Goal: Task Accomplishment & Management: Manage account settings

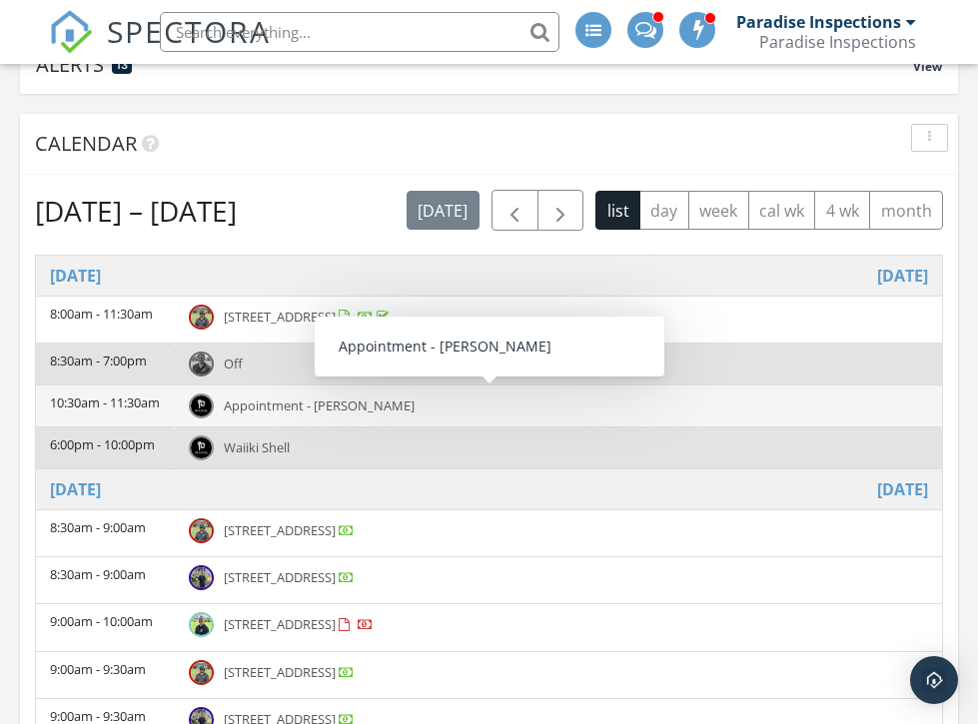
scroll to position [182, 0]
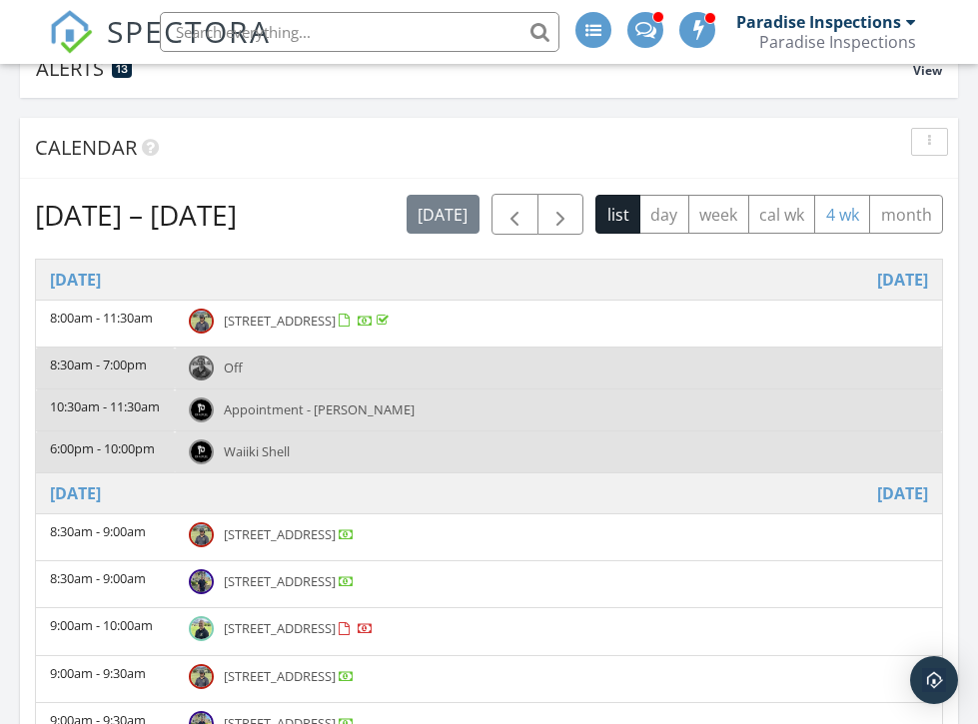
click at [838, 229] on button "4 wk" at bounding box center [842, 214] width 56 height 39
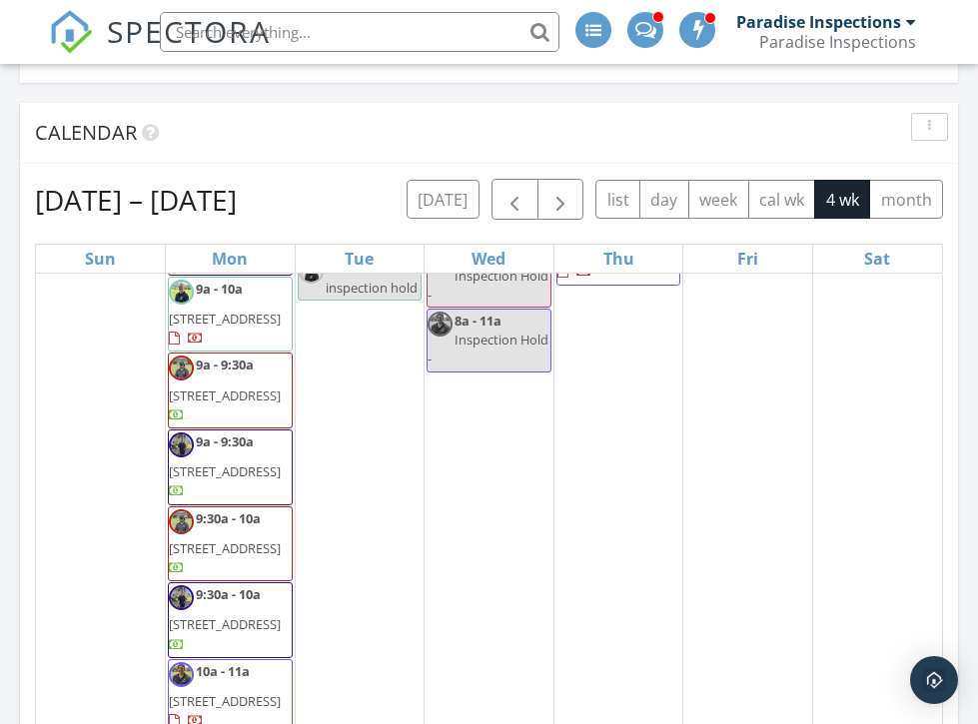
scroll to position [191, 0]
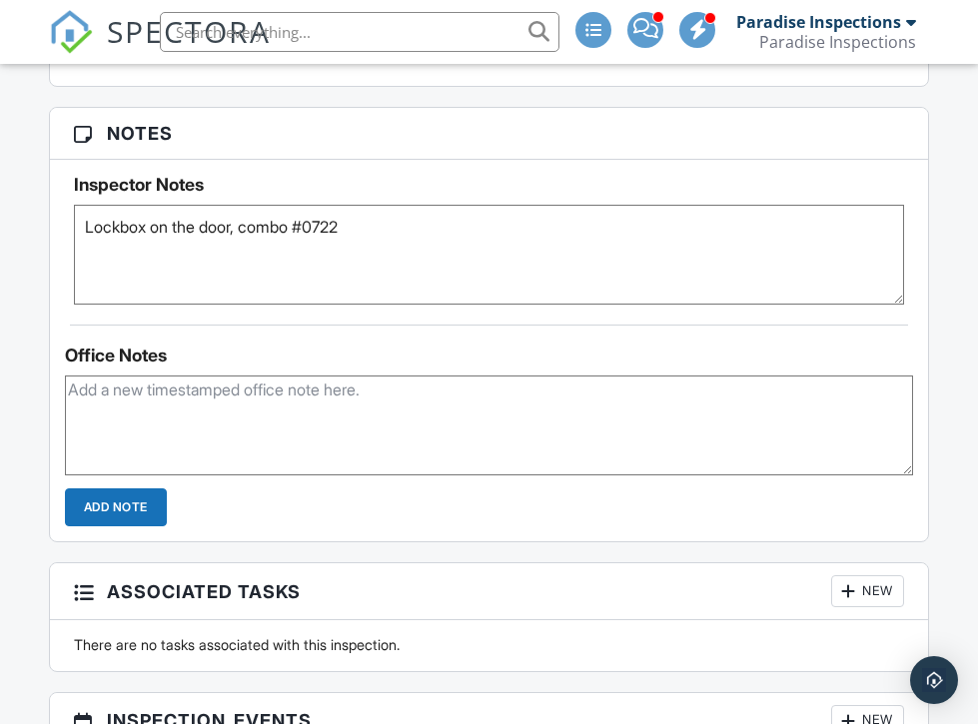
scroll to position [1433, 0]
click at [507, 286] on textarea "Lockbox on the door, combo #0722" at bounding box center [489, 255] width 830 height 100
drag, startPoint x: 527, startPoint y: 260, endPoint x: 0, endPoint y: 165, distance: 535.8
paste textarea "Inspector needs to call [PERSON_NAME] the resident manager (808-371-3148) to ac…"
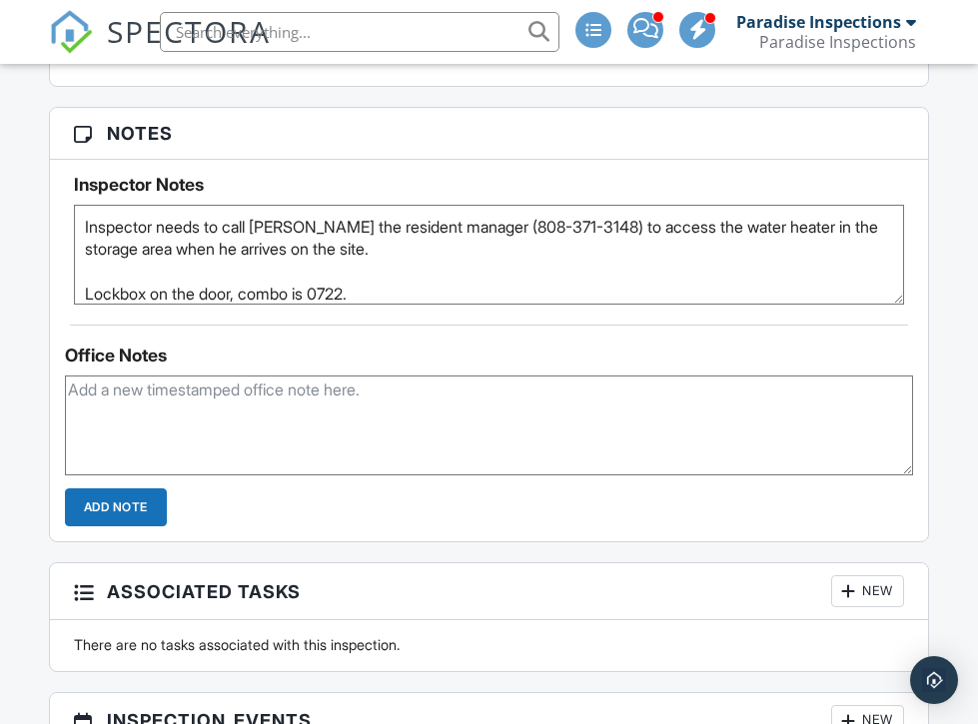
scroll to position [21, 0]
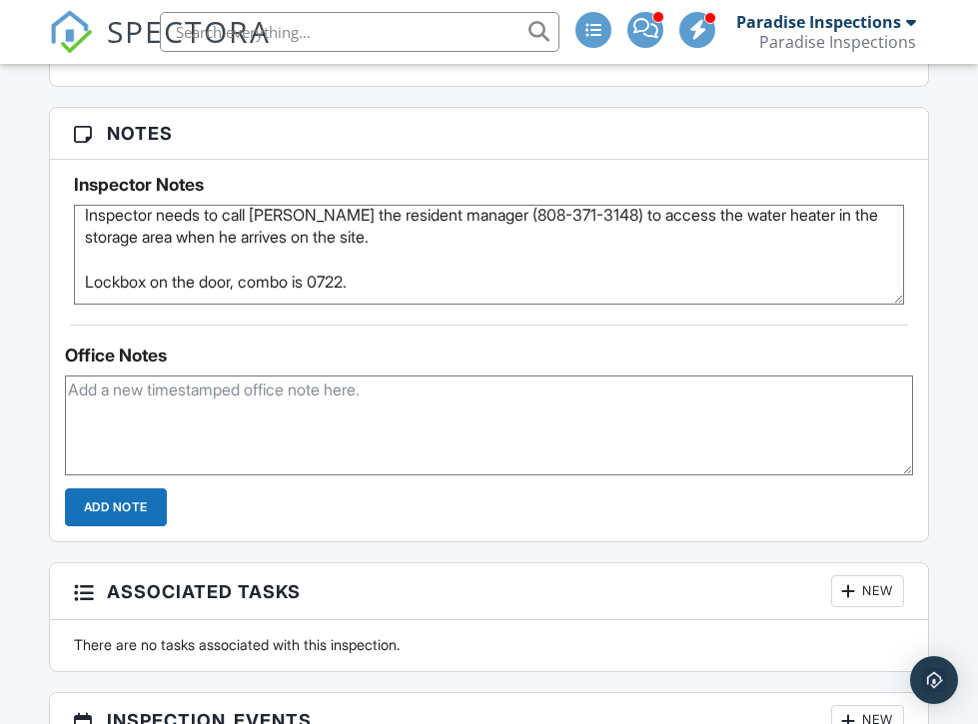
type textarea "Inspector needs to call [PERSON_NAME] the resident manager (808-371-3148) to ac…"
click at [160, 339] on div "Office Notes Add Note" at bounding box center [489, 426] width 878 height 202
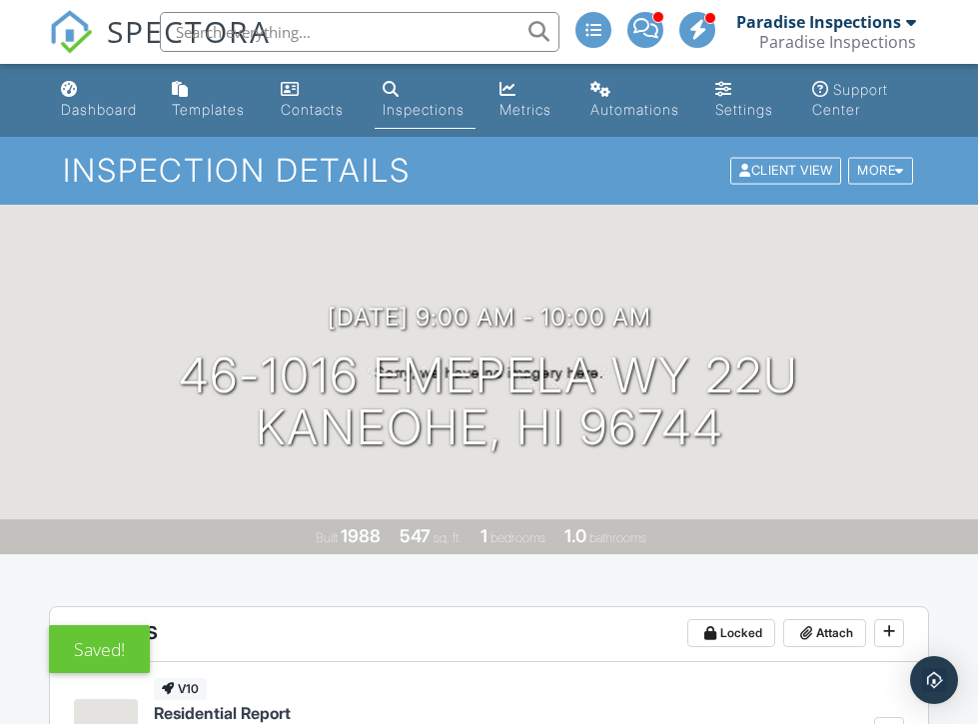
scroll to position [0, 0]
click at [108, 109] on div "Dashboard" at bounding box center [99, 109] width 76 height 17
click at [0, 0] on div at bounding box center [0, 0] width 0 height 0
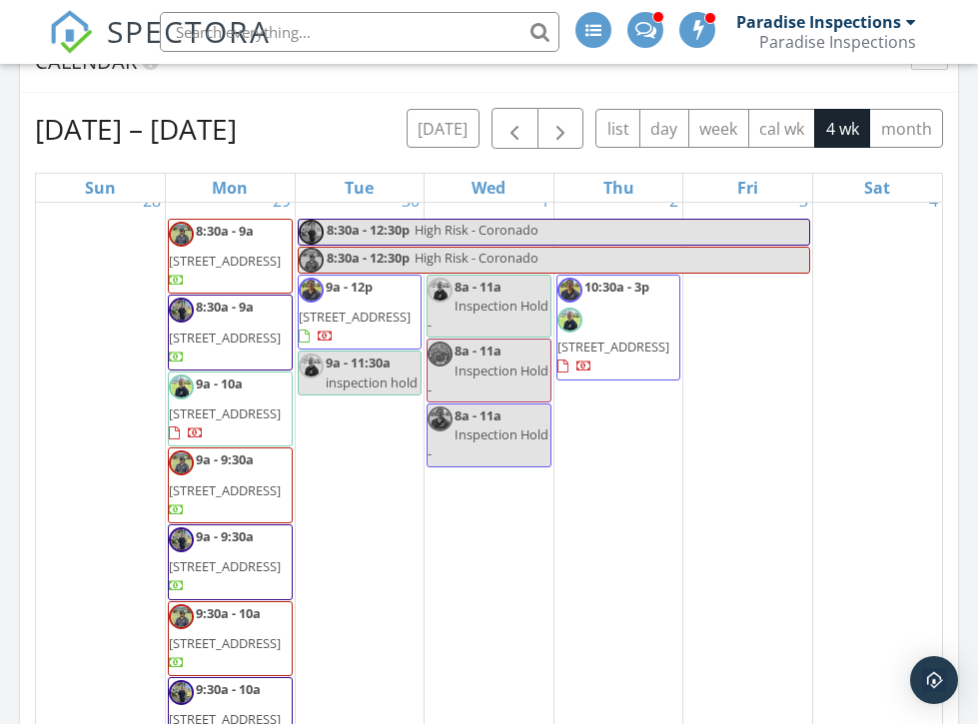
scroll to position [119, 0]
